Goal: Task Accomplishment & Management: Use online tool/utility

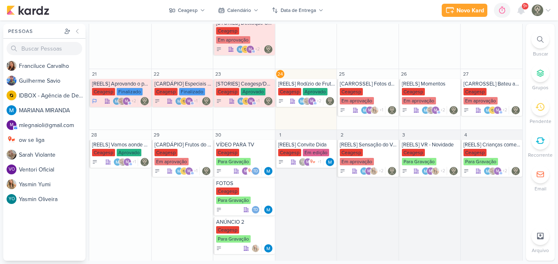
scroll to position [311, 0]
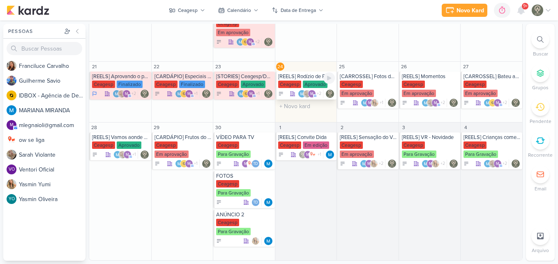
click at [312, 85] on div "Aprovado" at bounding box center [315, 84] width 25 height 7
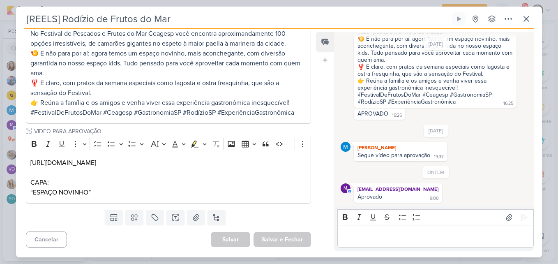
scroll to position [377, 0]
click at [529, 17] on icon at bounding box center [526, 18] width 5 height 5
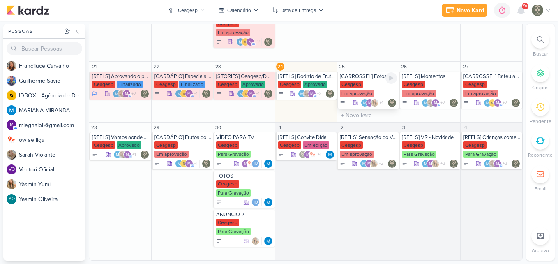
click at [369, 95] on div "Em aprovação" at bounding box center [357, 93] width 34 height 7
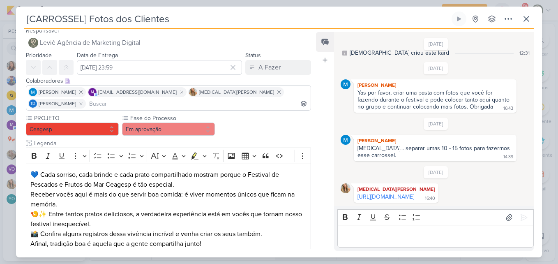
scroll to position [0, 0]
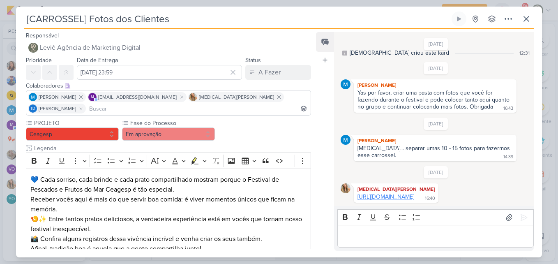
click at [401, 193] on link "[URL][DOMAIN_NAME]" at bounding box center [385, 196] width 57 height 7
click at [524, 20] on icon at bounding box center [526, 19] width 10 height 10
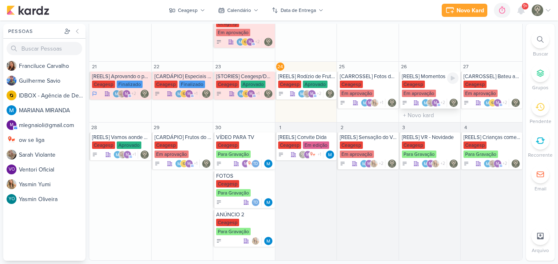
click at [417, 81] on div "Ceagesp" at bounding box center [413, 84] width 23 height 7
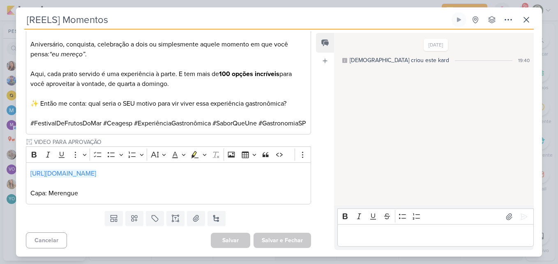
scroll to position [345, 0]
click at [523, 23] on icon at bounding box center [526, 20] width 10 height 10
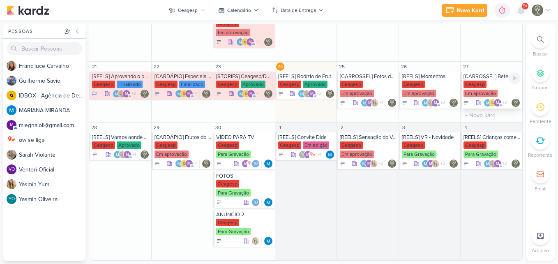
click at [478, 90] on div "Em aprovação" at bounding box center [480, 93] width 34 height 7
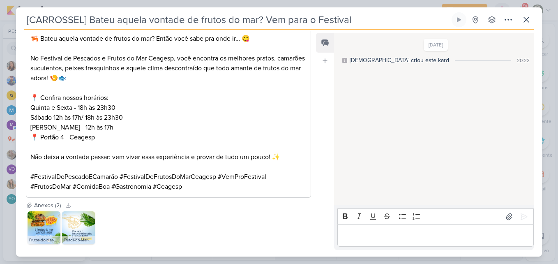
scroll to position [298, 0]
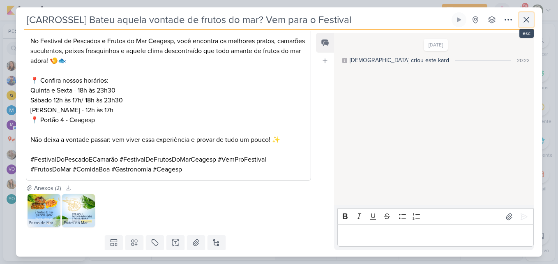
click at [530, 20] on icon at bounding box center [526, 20] width 10 height 10
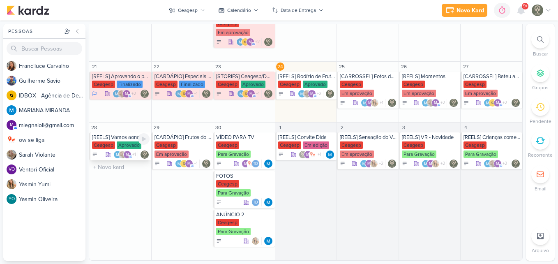
click at [117, 148] on div "Aprovado" at bounding box center [129, 144] width 25 height 7
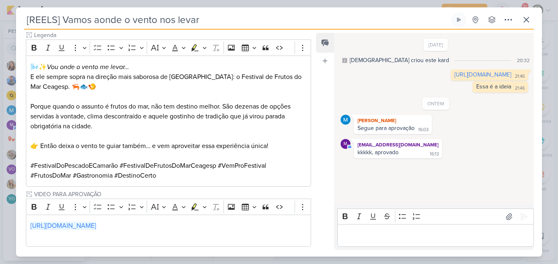
scroll to position [236, 0]
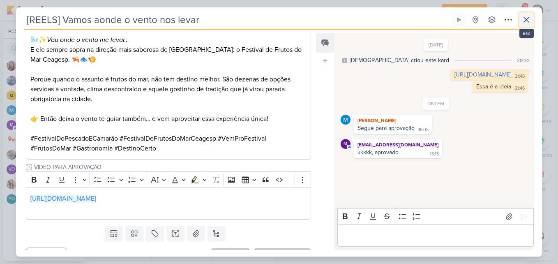
click at [523, 23] on icon at bounding box center [526, 20] width 10 height 10
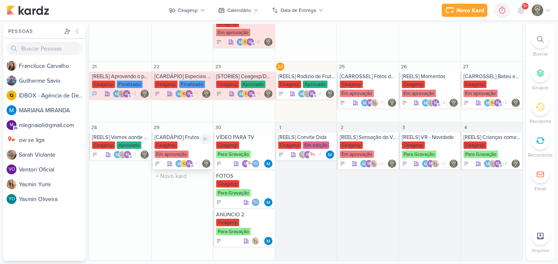
click at [180, 154] on div "Em aprovação" at bounding box center [171, 153] width 34 height 7
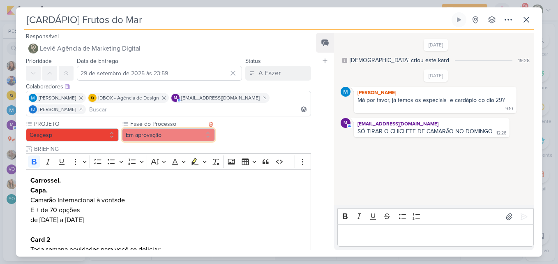
click at [198, 140] on button "Em aprovação" at bounding box center [168, 134] width 93 height 13
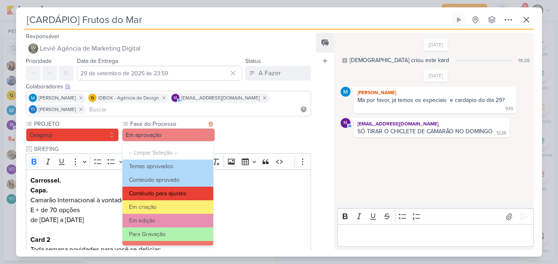
click at [197, 191] on button "Contéudo para ajustes" at bounding box center [167, 193] width 91 height 14
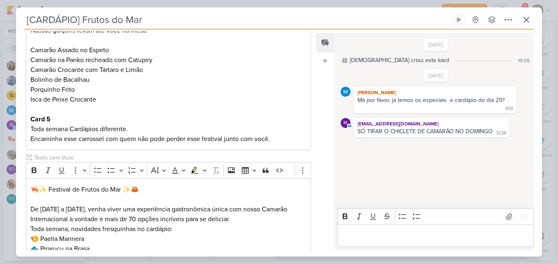
scroll to position [608, 0]
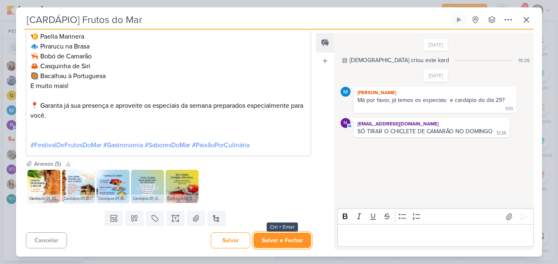
click at [281, 237] on button "Salvar e Fechar" at bounding box center [282, 240] width 58 height 15
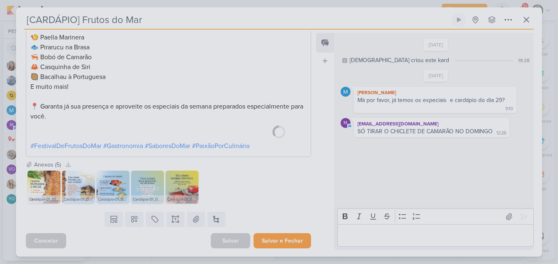
scroll to position [608, 0]
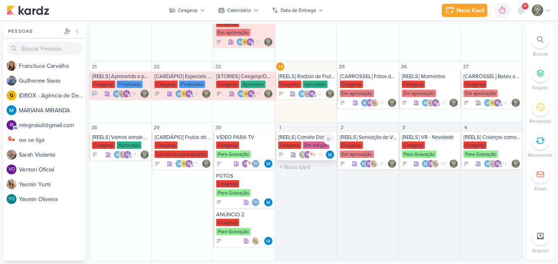
click at [300, 147] on div "Ceagesp Em edição" at bounding box center [306, 145] width 57 height 8
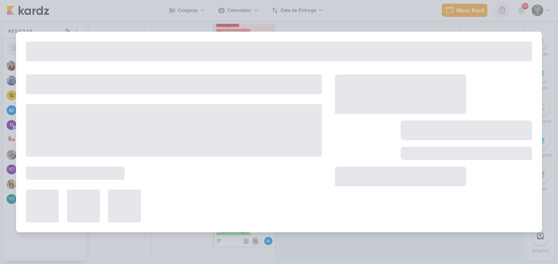
type input "[REELS] Convite Dida"
type input "[DATE] 23:59"
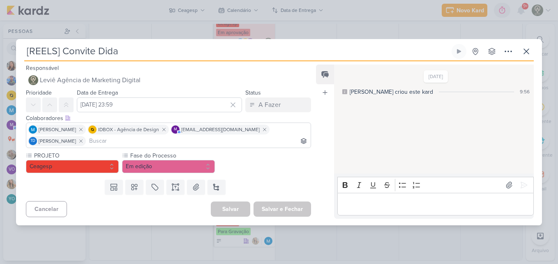
scroll to position [0, 0]
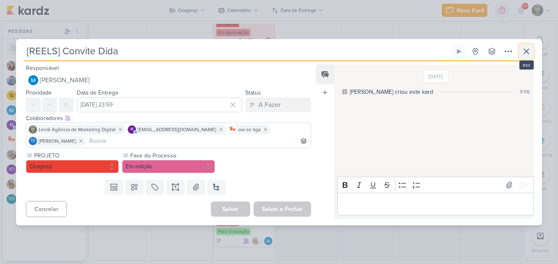
click at [524, 56] on icon at bounding box center [526, 51] width 10 height 10
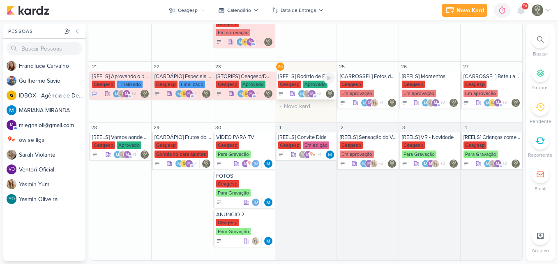
click at [305, 85] on div "Aprovado" at bounding box center [315, 84] width 25 height 7
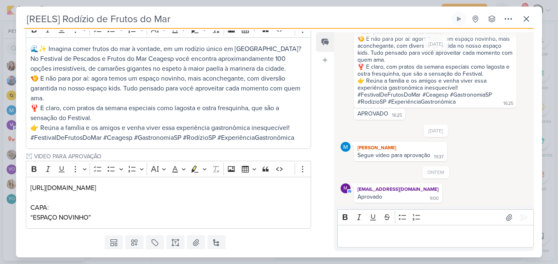
scroll to position [352, 0]
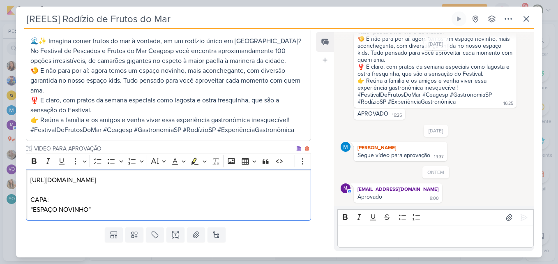
click at [104, 193] on p "[URL][DOMAIN_NAME] CAPA: “ESPAÇO NOVINHO”" at bounding box center [168, 194] width 276 height 39
click at [284, 186] on p "[URL][DOMAIN_NAME] CAPA: “ESPAÇO NOVINHO”" at bounding box center [168, 194] width 276 height 39
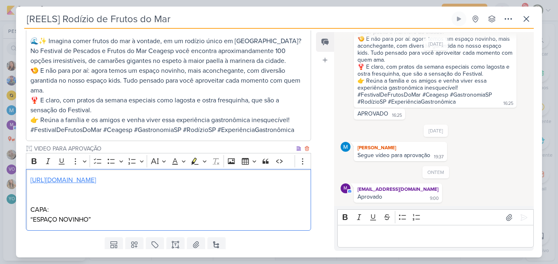
click at [46, 184] on link "[URL][DOMAIN_NAME]" at bounding box center [63, 180] width 66 height 8
click at [269, 185] on p "[URL][DOMAIN_NAME]" at bounding box center [168, 180] width 276 height 10
drag, startPoint x: 279, startPoint y: 192, endPoint x: 28, endPoint y: 177, distance: 251.9
click at [28, 177] on div "Rich Text Editor Bold Italic Underline More To-do List Bulleted List Bulleted L…" at bounding box center [168, 192] width 285 height 78
copy link "[URL][DOMAIN_NAME]"
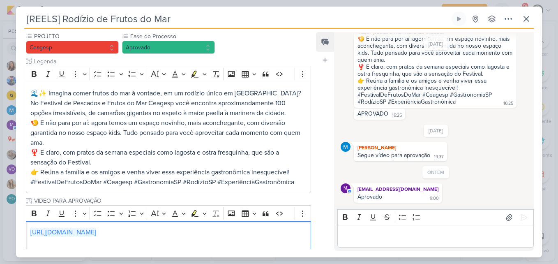
scroll to position [297, 0]
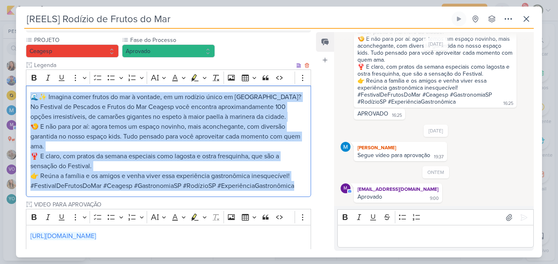
drag, startPoint x: 32, startPoint y: 106, endPoint x: 301, endPoint y: 201, distance: 285.6
click at [301, 197] on div "🌊✨ Imagina comer frutos do mar à vontade, em um rodízio único em [GEOGRAPHIC_DA…" at bounding box center [168, 140] width 285 height 111
copy div "🌊✨ Imagina comer frutos do mar à vontade, em um rodízio único em [GEOGRAPHIC_DA…"
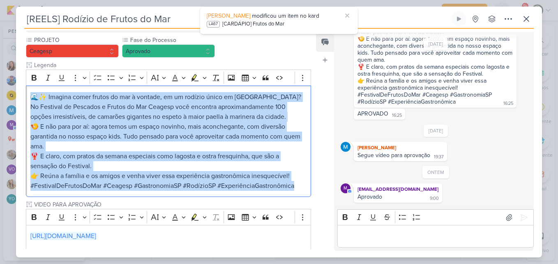
scroll to position [389, 0]
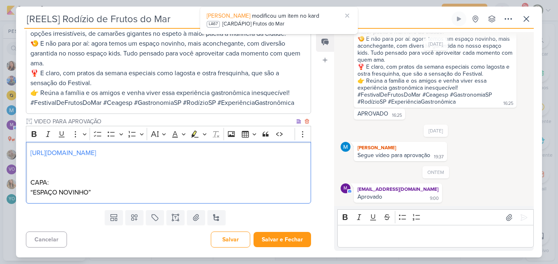
click at [299, 197] on div "[URL][DOMAIN_NAME] CAPA: “ESPAÇO NOVINHO”" at bounding box center [168, 173] width 285 height 62
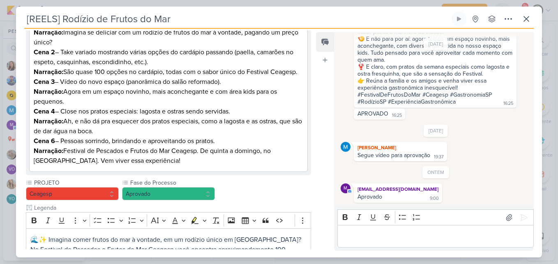
scroll to position [216, 0]
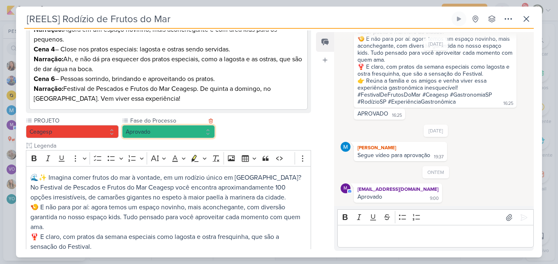
click at [159, 138] on button "Aprovado" at bounding box center [168, 131] width 93 height 13
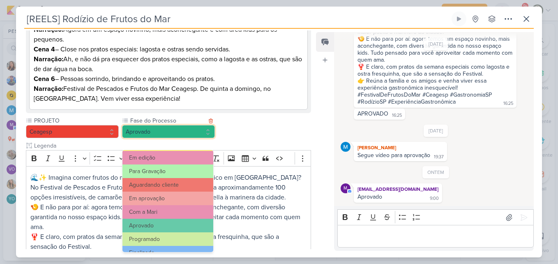
scroll to position [75, 0]
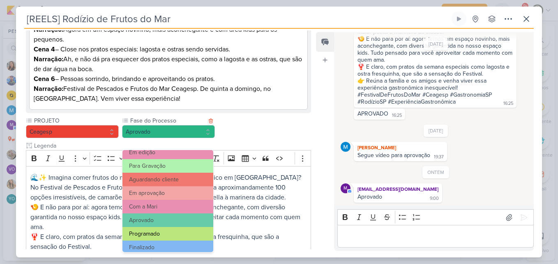
click at [180, 233] on button "Programado" at bounding box center [167, 234] width 91 height 14
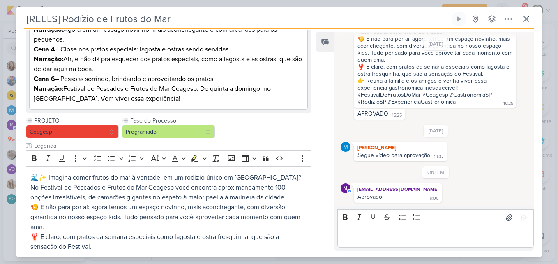
scroll to position [389, 0]
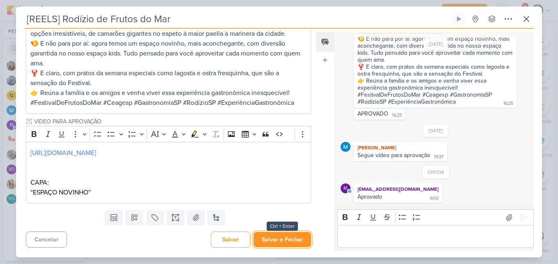
click at [294, 238] on button "Salvar e Fechar" at bounding box center [282, 239] width 58 height 15
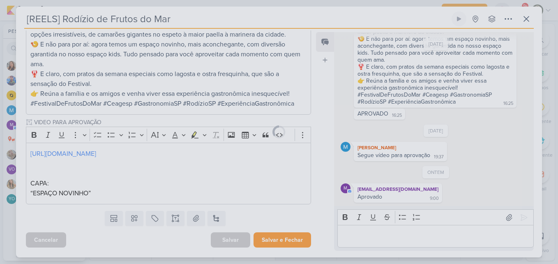
scroll to position [389, 0]
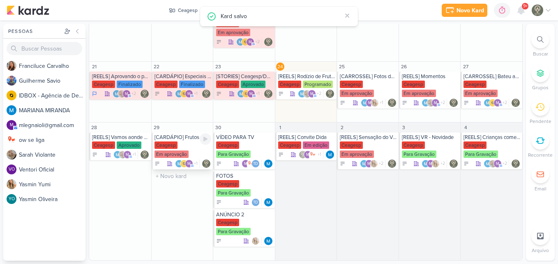
click at [172, 154] on div "Em aprovação" at bounding box center [171, 153] width 34 height 7
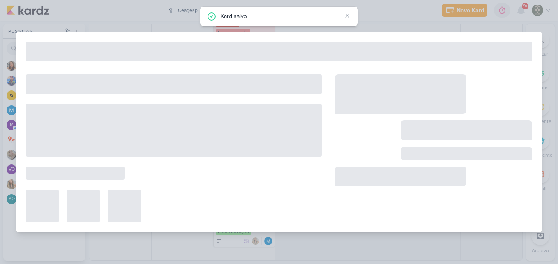
type input "[CARDÁPIO] Frutos do Mar"
type input "29 de setembro de 2025 às 23:59"
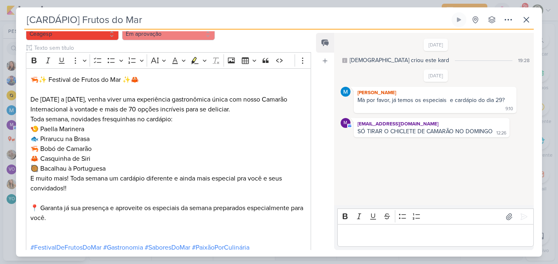
scroll to position [535, 0]
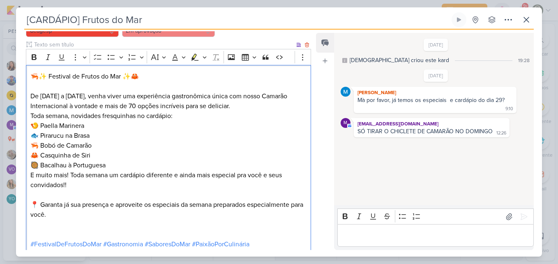
click at [237, 141] on p "Toda semana, novidades fresquinhas no cardápio: 🍤 Paella Marinera 🐟 Pirarucu na…" at bounding box center [168, 150] width 276 height 79
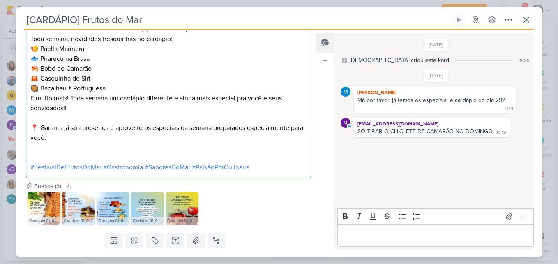
scroll to position [622, 0]
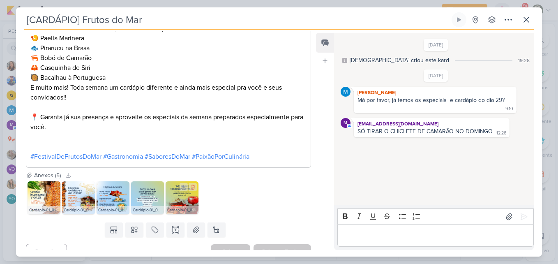
click at [178, 206] on div "Cardápio-01_05.jpg" at bounding box center [182, 210] width 33 height 8
click at [525, 18] on icon at bounding box center [526, 19] width 5 height 5
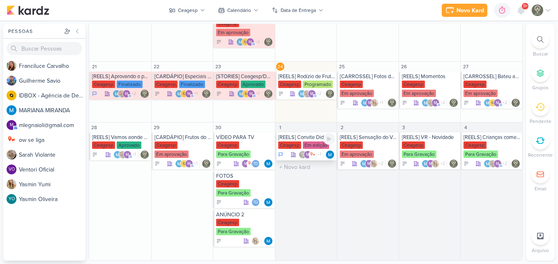
click at [309, 139] on div "[REELS] Convite Dida" at bounding box center [306, 137] width 57 height 7
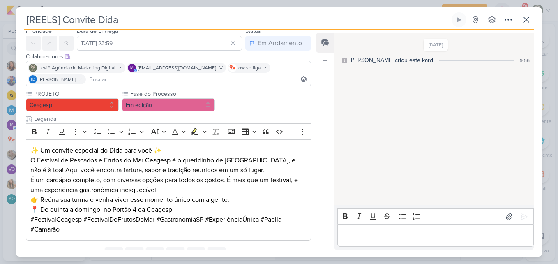
scroll to position [66, 0]
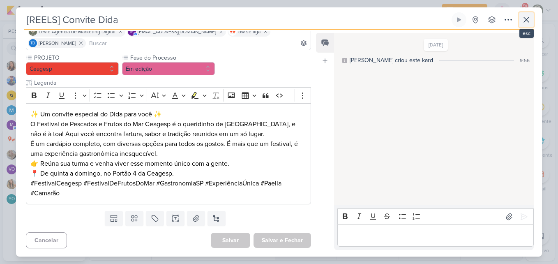
click at [524, 21] on icon at bounding box center [526, 20] width 10 height 10
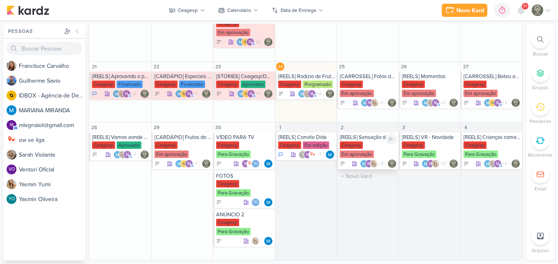
click at [350, 149] on div "Ceagesp Em aprovação" at bounding box center [368, 149] width 57 height 17
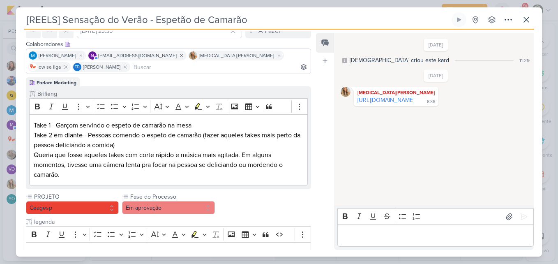
scroll to position [33, 0]
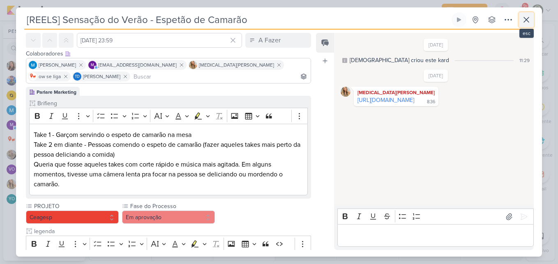
click at [520, 26] on button at bounding box center [526, 19] width 15 height 15
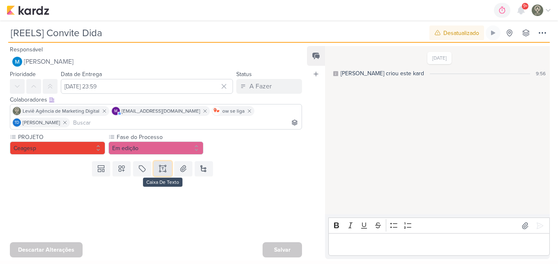
click at [159, 167] on icon at bounding box center [163, 168] width 8 height 8
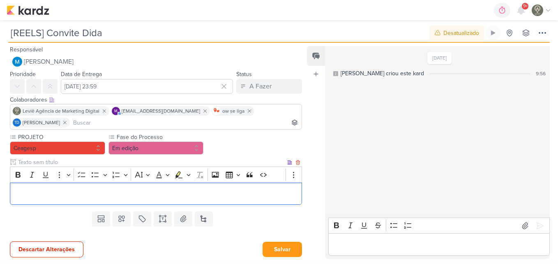
click at [149, 163] on input "text" at bounding box center [150, 162] width 269 height 9
type input "Legenda"
click at [146, 191] on p "Editor editing area: main" at bounding box center [155, 194] width 283 height 10
click at [249, 195] on p "Editor editing area: main" at bounding box center [155, 194] width 283 height 10
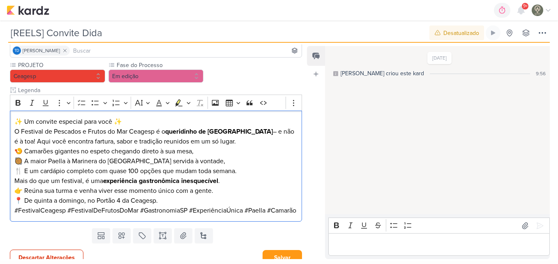
scroll to position [76, 0]
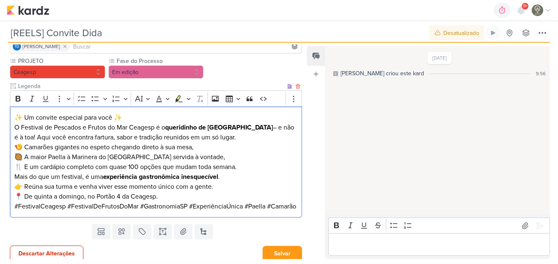
click at [227, 152] on p "🍤 Camarões gigantes no espeto chegando direto à sua mesa, 🥘 A maior Paella à Ma…" at bounding box center [155, 157] width 283 height 30
click at [248, 128] on p "O Festival de Pescados e Frutos do Mar Ceagesp é o queridinho de São Paulo – e …" at bounding box center [155, 132] width 283 height 20
click at [228, 131] on strong "queridinho de São Paulo" at bounding box center [219, 127] width 108 height 8
click at [243, 131] on p "O Festival de Pescados e Frutos do Mar Ceagesp é o queridinho de São Paulo e nã…" at bounding box center [155, 132] width 283 height 20
click at [50, 140] on p "O Festival de Pescados e Frutos do Mar Ceagesp é o queridinho de São Paulo, e n…" at bounding box center [155, 132] width 283 height 20
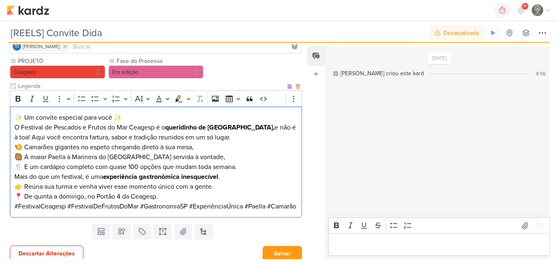
click at [186, 182] on p "👉 Reúna sua turma e venha viver esse momento único com a gente. 📍 De quinta a d…" at bounding box center [155, 192] width 283 height 20
click at [197, 194] on p "👉 Reúna sua turma e venha viver esse momento único com a gente. 📍 De quinta a d…" at bounding box center [155, 192] width 283 height 20
click at [212, 188] on p "👉 Reúna sua turma e venha viver esse momento único com a gente. 📍 De quinta a d…" at bounding box center [155, 192] width 283 height 20
click at [85, 118] on p "✨ Um convite especial para você ✨" at bounding box center [155, 118] width 283 height 10
click at [113, 120] on p "✨ Um convite especial do Dida para você ✨" at bounding box center [155, 118] width 283 height 10
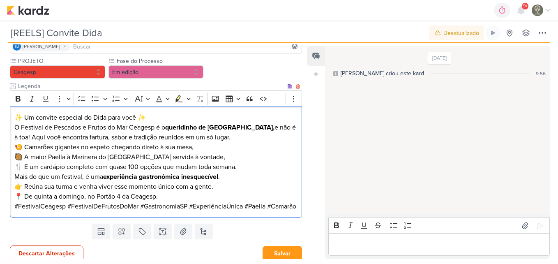
click at [162, 136] on p "O Festival de Pescados e Frutos do Mar Ceagesp é o queridinho de São Paulo, e n…" at bounding box center [155, 132] width 283 height 20
click at [216, 142] on p "O Festival de Pescados e Frutos do Mar Ceagesp é o queridinho de São Paulo, e n…" at bounding box center [155, 132] width 283 height 20
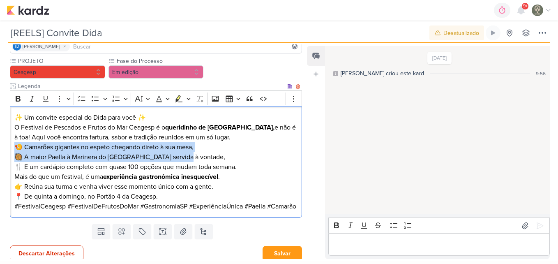
drag, startPoint x: 16, startPoint y: 145, endPoint x: 186, endPoint y: 156, distance: 170.4
click at [186, 156] on p "🍤 Camarões gigantes no espeto chegando direto à sua mesa, 🥘 A maior Paella à Ma…" at bounding box center [155, 157] width 283 height 30
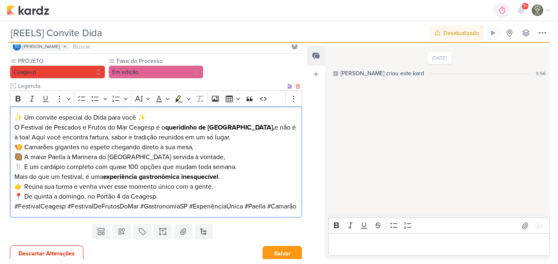
click at [226, 135] on p "O Festival de Pescados e Frutos do Mar Ceagesp é o queridinho de São Paulo, e n…" at bounding box center [155, 132] width 283 height 20
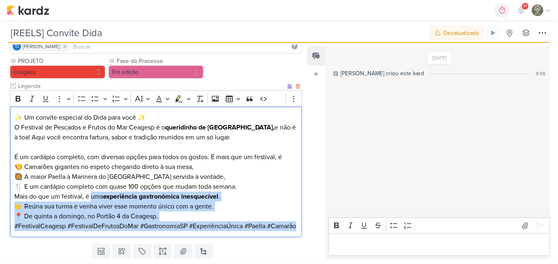
drag, startPoint x: 91, startPoint y: 196, endPoint x: 115, endPoint y: 235, distance: 45.9
click at [115, 235] on div "✨ Um convite especial do Dida para você ✨ O Festival de Pescados e Frutos do Ma…" at bounding box center [156, 171] width 292 height 131
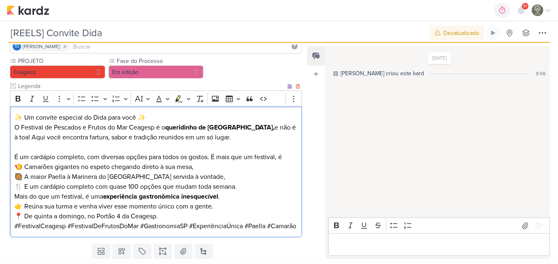
scroll to position [70, 0]
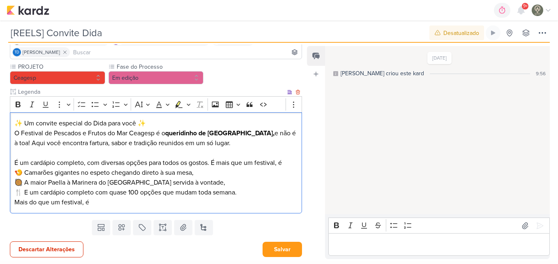
click at [283, 163] on p "É um cardápio completo, com diversas opções para todos os gostos. É mais que um…" at bounding box center [155, 163] width 283 height 10
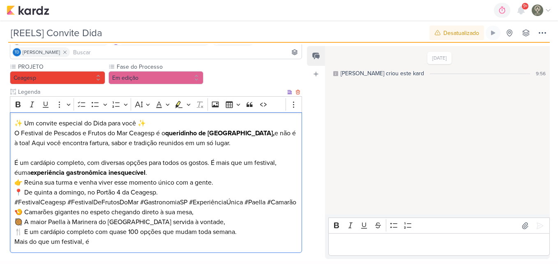
scroll to position [76, 0]
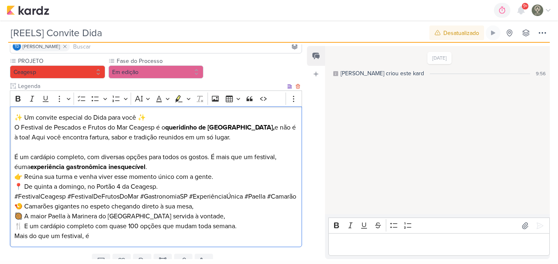
click at [18, 169] on p "É um cardápio completo, com diversas opções para todos os gostos. É mais que um…" at bounding box center [155, 162] width 283 height 20
click at [16, 216] on p "🍤 Camarões gigantes no espeto chegando direto à sua mesa, 🥘 A maior Paella à Ma…" at bounding box center [155, 216] width 283 height 30
drag, startPoint x: 18, startPoint y: 216, endPoint x: 112, endPoint y: 250, distance: 99.9
click at [112, 247] on div "✨ Um convite especial do Dida para você ✨ O Festival de Pescados e Frutos do Ma…" at bounding box center [156, 176] width 292 height 141
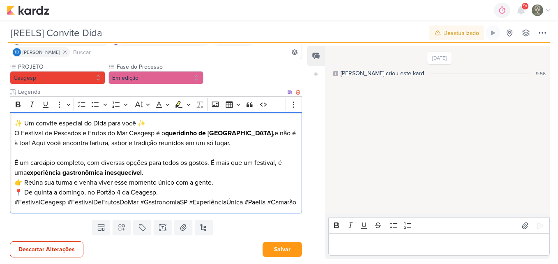
click at [28, 149] on p "Editor editing area: main" at bounding box center [155, 153] width 283 height 10
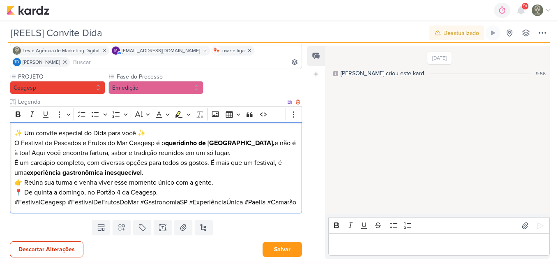
scroll to position [70, 0]
drag, startPoint x: 16, startPoint y: 123, endPoint x: 53, endPoint y: 219, distance: 102.8
click at [53, 219] on div "Responsável MARIANA MIRANDA Nenhum contato encontrado create new contact Novo C…" at bounding box center [152, 151] width 305 height 214
click at [21, 108] on button "Bold" at bounding box center [18, 114] width 12 height 12
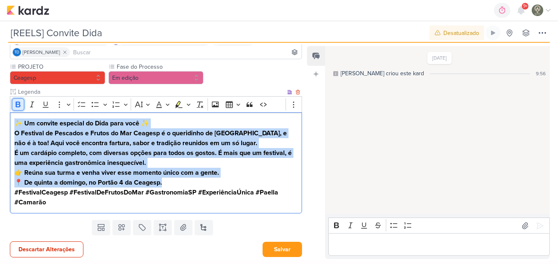
click at [21, 99] on button "Bold" at bounding box center [18, 104] width 12 height 12
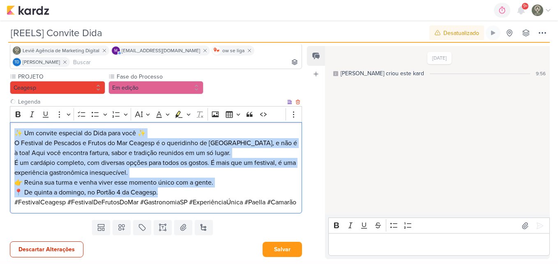
click at [90, 158] on p "É um cardápio completo, com diversas opções para todos os gostos. É mais que um…" at bounding box center [155, 168] width 283 height 20
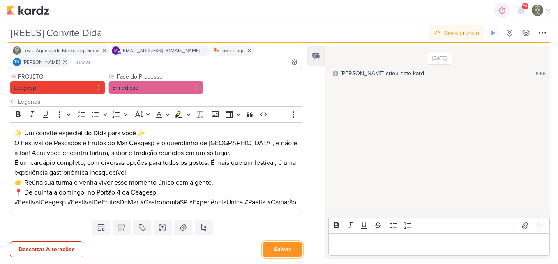
click at [275, 246] on button "Salvar" at bounding box center [281, 249] width 39 height 15
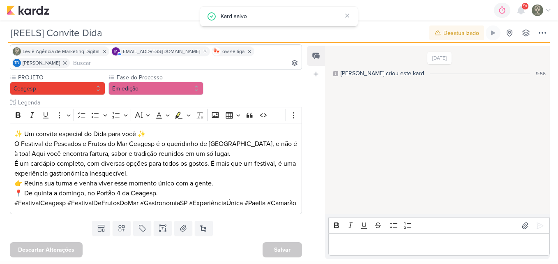
scroll to position [0, 0]
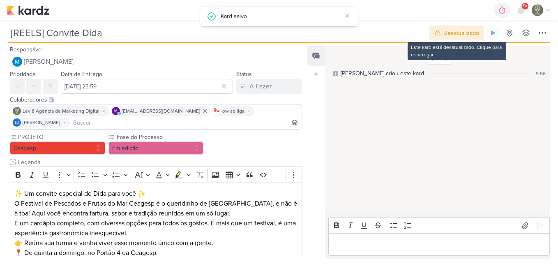
click at [469, 35] on div "Desatualizado" at bounding box center [461, 33] width 36 height 9
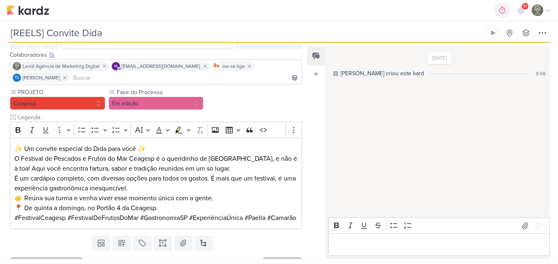
scroll to position [69, 0]
